Goal: Register for event/course

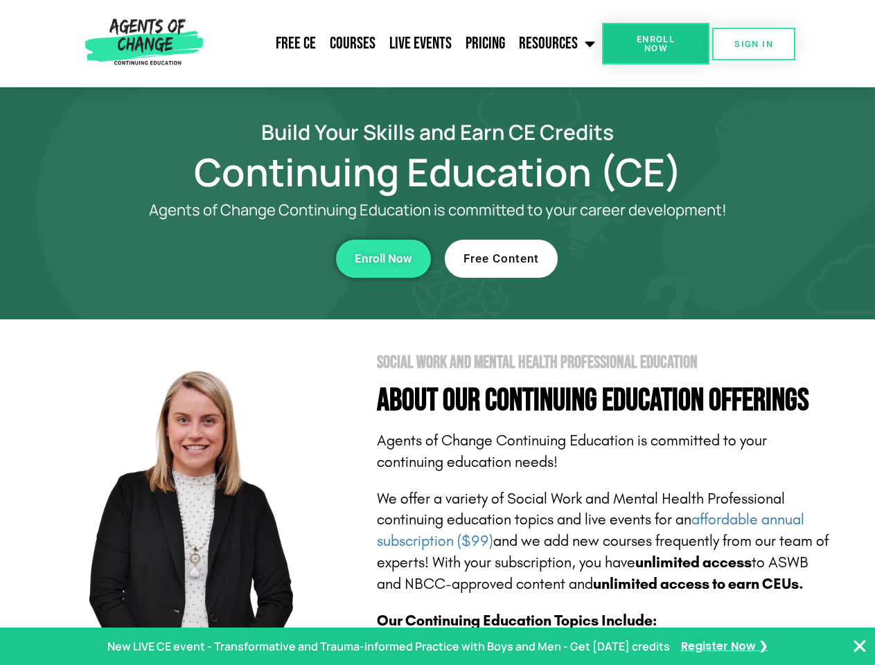
click at [437, 333] on section "Social Work and Mental Health Professional Education About Our Continuing Educa…" at bounding box center [437, 611] width 875 height 582
click at [558, 44] on link "Resources" at bounding box center [557, 43] width 90 height 35
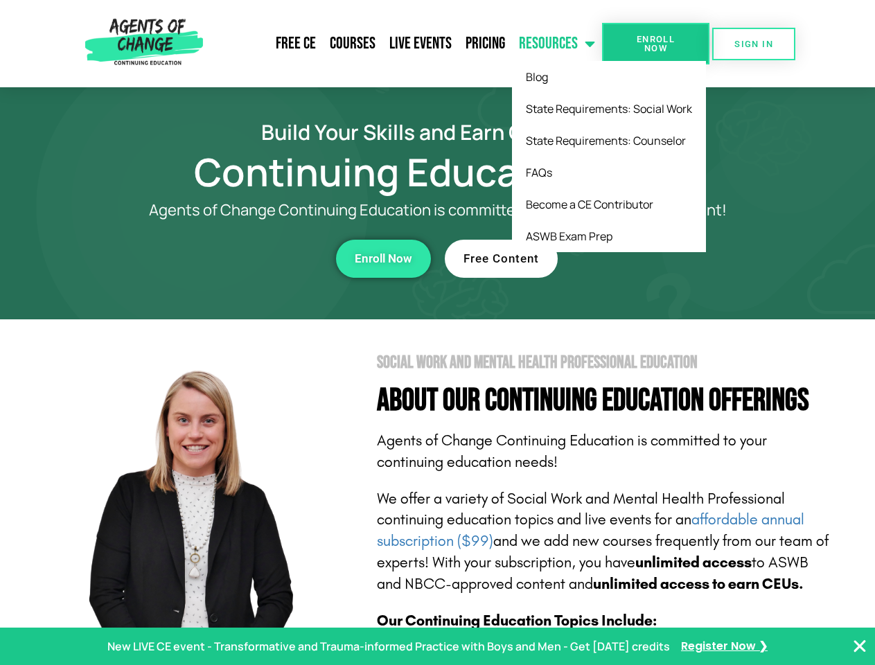
click at [656, 44] on span "Enroll Now" at bounding box center [655, 44] width 63 height 18
click at [754, 44] on span "SIGN IN" at bounding box center [754, 44] width 39 height 9
click at [241, 259] on div "Enroll Now" at bounding box center [240, 259] width 381 height 38
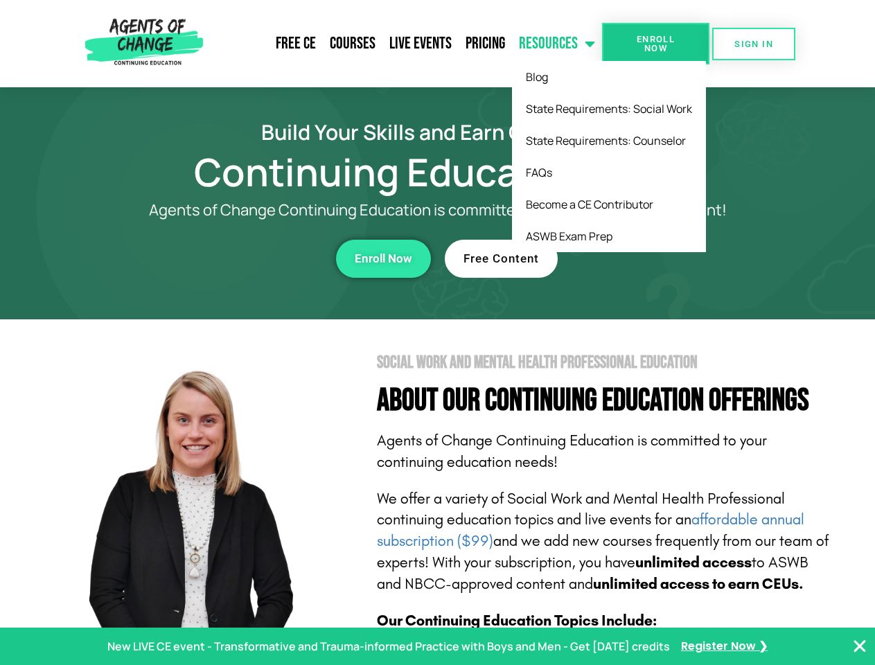
click at [241, 259] on div "Enroll Now" at bounding box center [240, 259] width 381 height 38
click at [383, 259] on span "Enroll Now" at bounding box center [384, 259] width 58 height 12
